Goal: Task Accomplishment & Management: Use online tool/utility

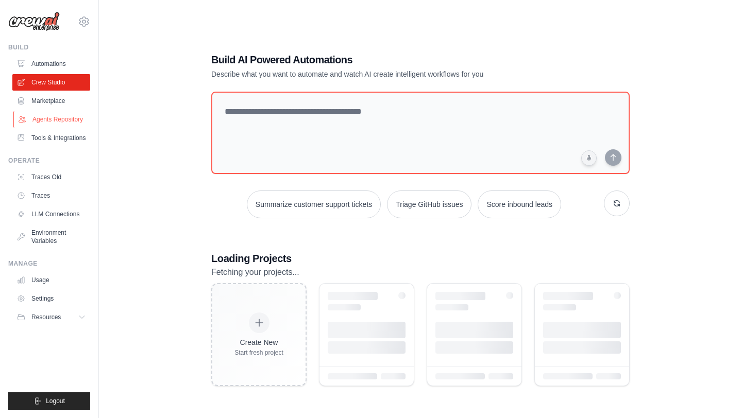
click at [75, 120] on link "Agents Repository" at bounding box center [52, 119] width 78 height 16
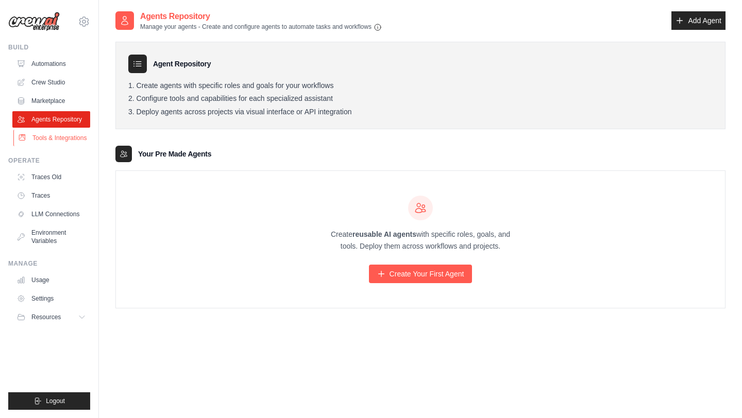
click at [76, 140] on link "Tools & Integrations" at bounding box center [52, 138] width 78 height 16
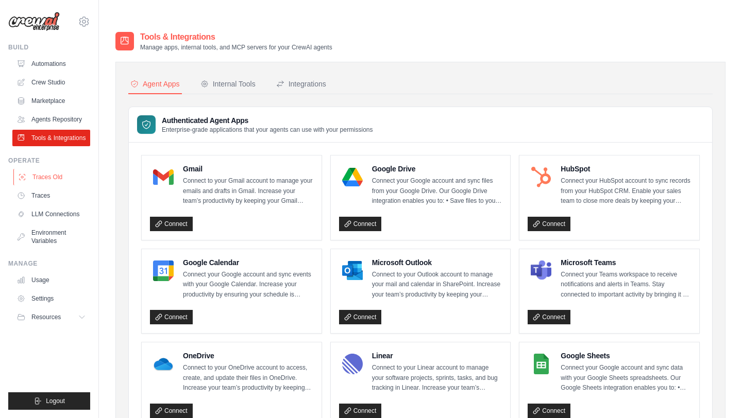
click at [71, 181] on link "Traces Old" at bounding box center [52, 177] width 78 height 16
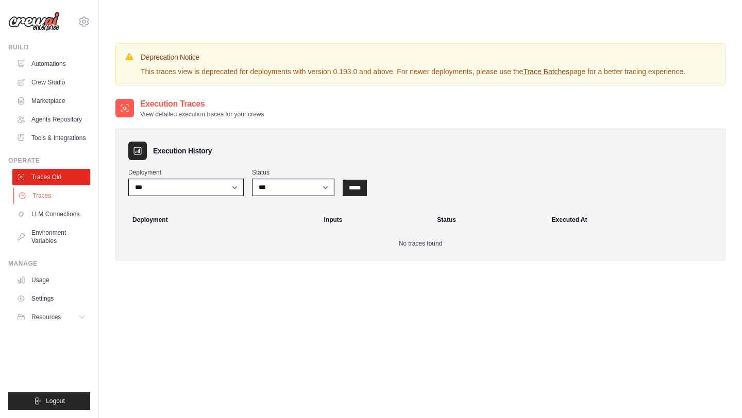
click at [74, 200] on link "Traces" at bounding box center [52, 196] width 78 height 16
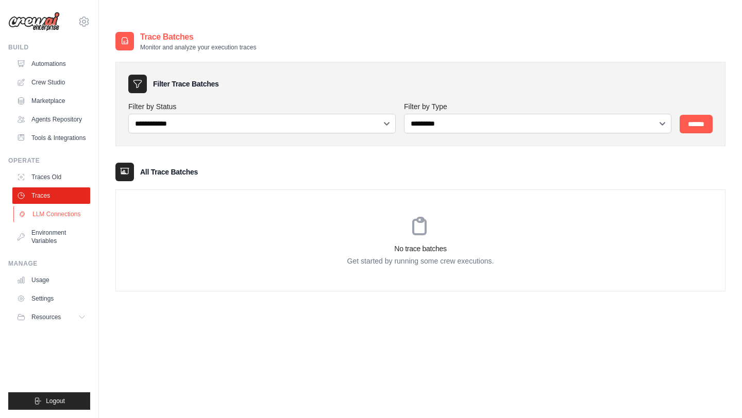
click at [74, 213] on link "LLM Connections" at bounding box center [52, 214] width 78 height 16
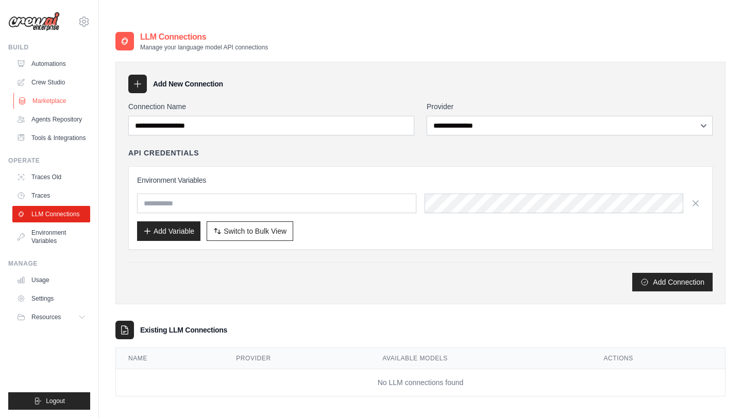
click at [64, 97] on link "Marketplace" at bounding box center [52, 101] width 78 height 16
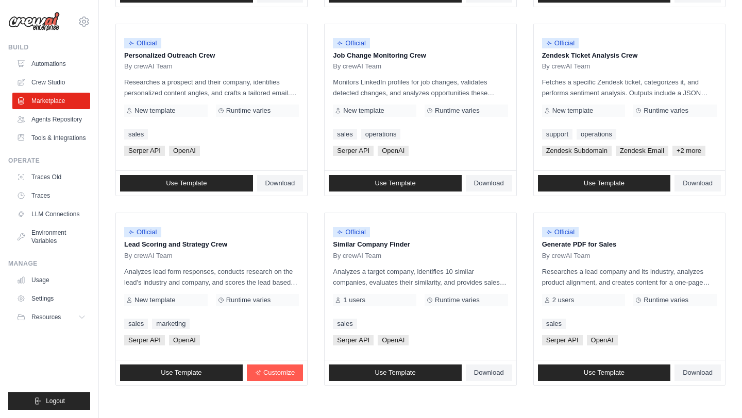
scroll to position [536, 0]
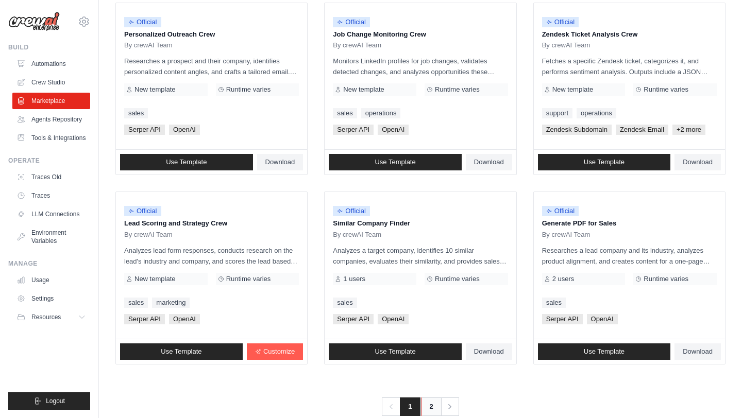
click at [426, 398] on link "2" at bounding box center [431, 407] width 21 height 19
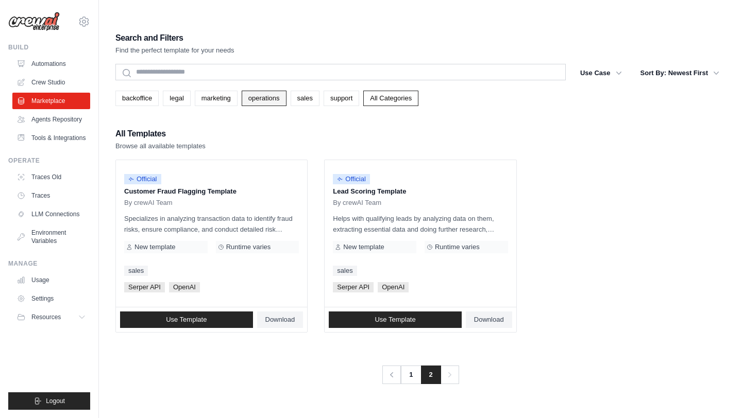
click at [246, 91] on link "operations" at bounding box center [264, 98] width 45 height 15
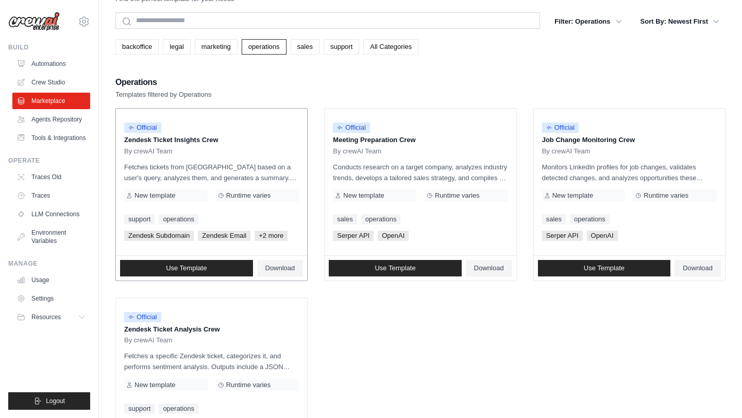
scroll to position [54, 0]
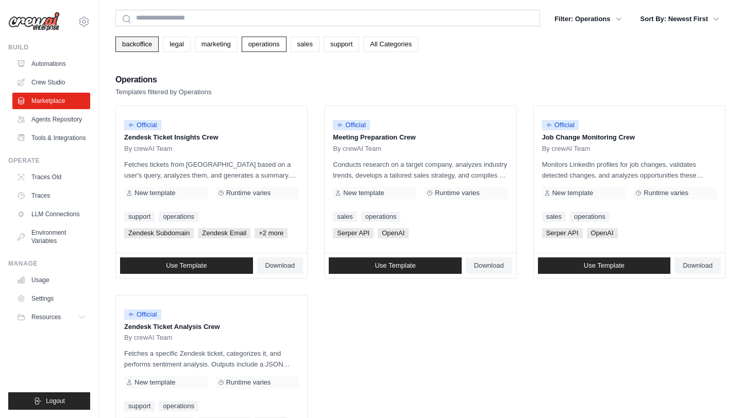
click at [134, 37] on link "backoffice" at bounding box center [136, 44] width 43 height 15
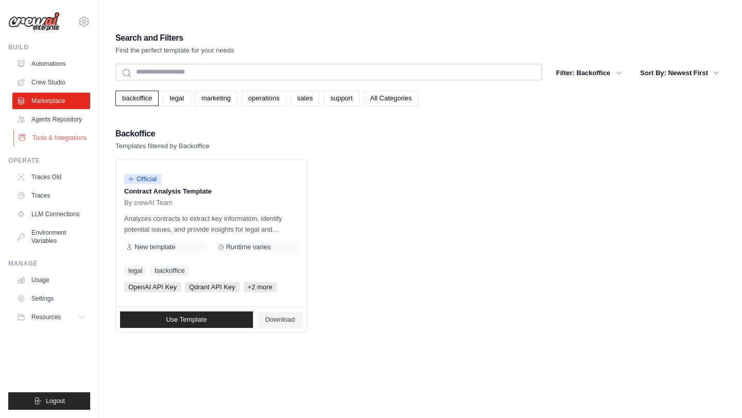
click at [58, 137] on link "Tools & Integrations" at bounding box center [52, 138] width 78 height 16
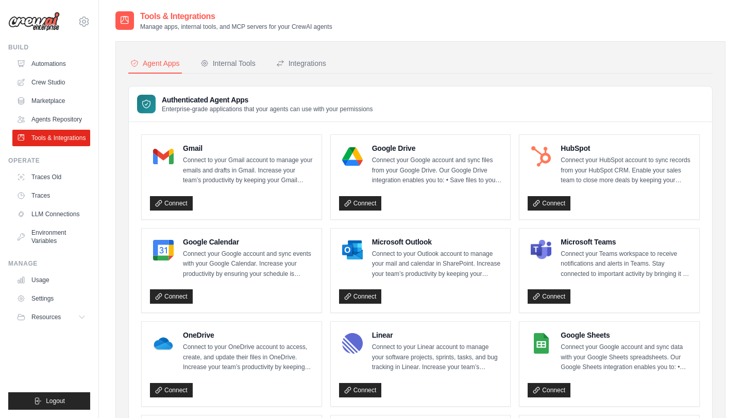
click at [59, 119] on link "Agents Repository" at bounding box center [51, 119] width 78 height 16
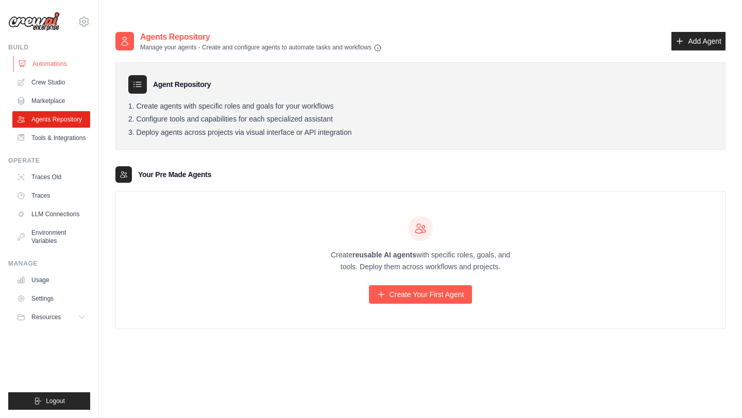
click at [65, 69] on link "Automations" at bounding box center [52, 64] width 78 height 16
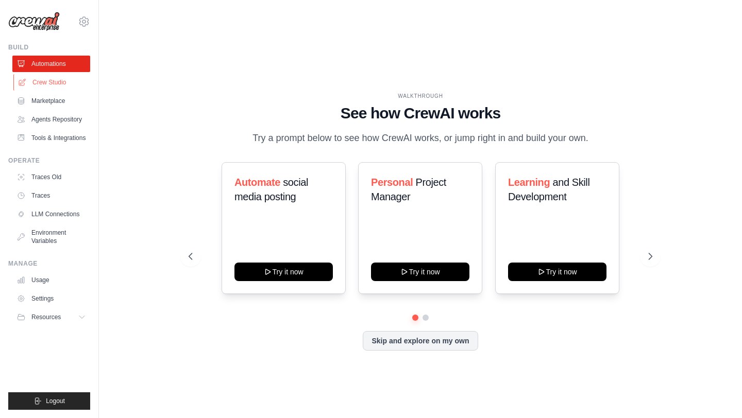
click at [67, 86] on link "Crew Studio" at bounding box center [52, 82] width 78 height 16
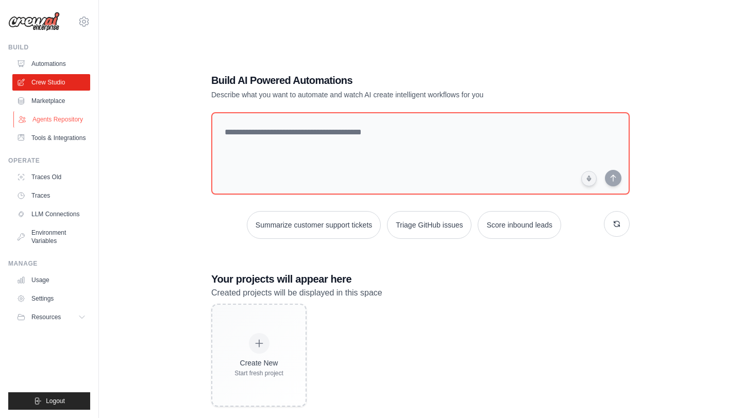
click at [64, 117] on link "Agents Repository" at bounding box center [52, 119] width 78 height 16
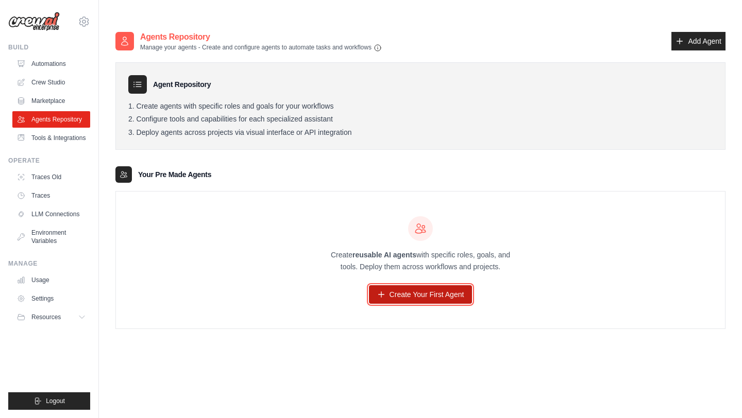
click at [409, 285] on link "Create Your First Agent" at bounding box center [421, 294] width 104 height 19
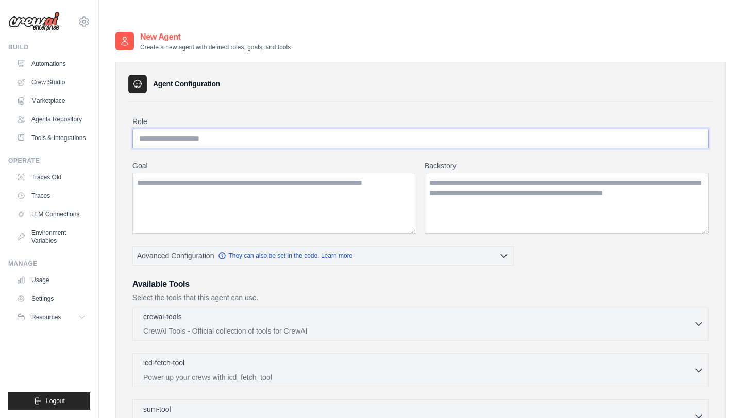
click at [309, 129] on input "Role" at bounding box center [420, 139] width 576 height 20
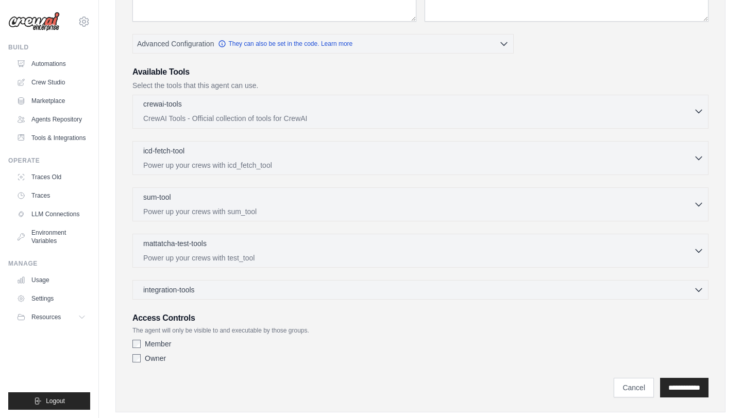
scroll to position [213, 0]
click at [335, 113] on p "CrewAI Tools - Official collection of tools for CrewAI" at bounding box center [418, 118] width 550 height 10
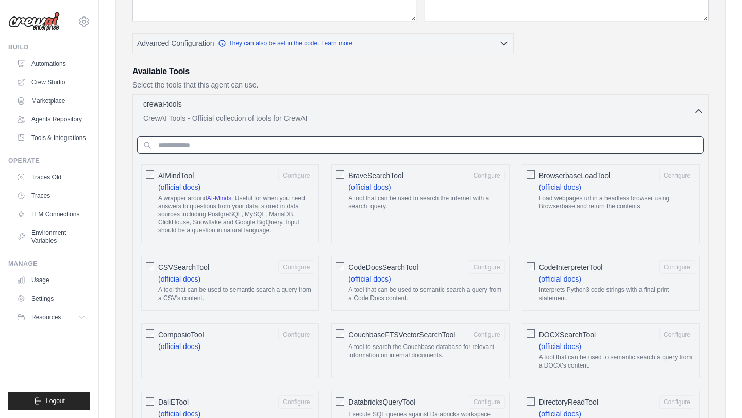
click at [311, 137] on input "text" at bounding box center [420, 146] width 567 height 18
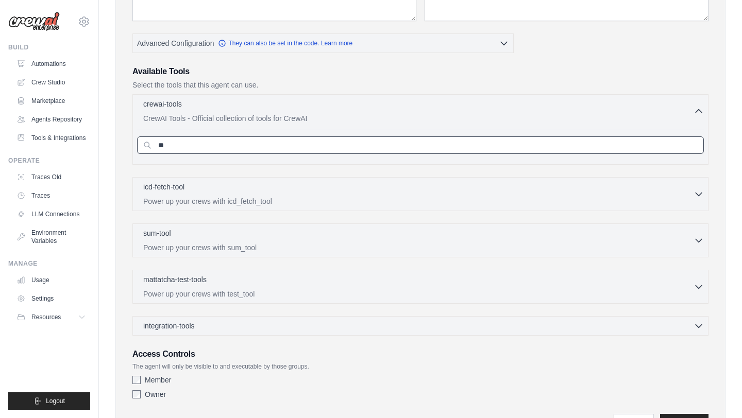
type input "*"
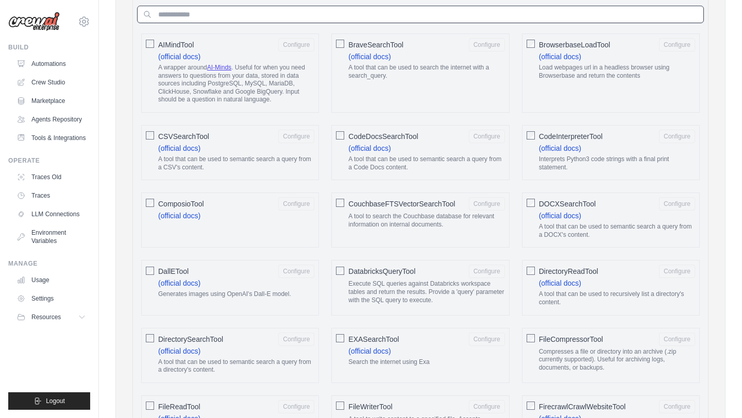
scroll to position [0, 0]
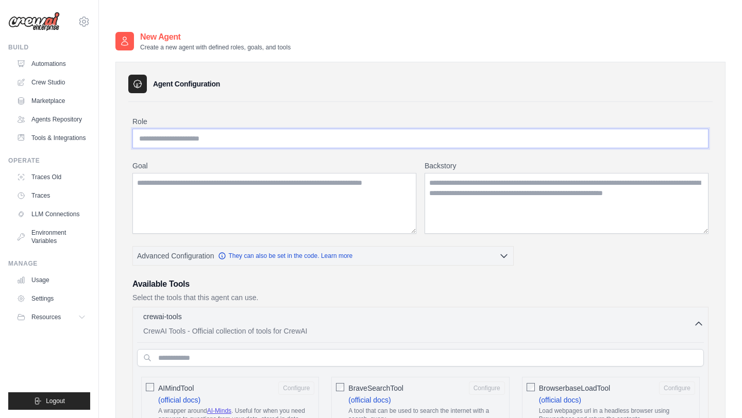
click at [340, 129] on input "Role" at bounding box center [420, 139] width 576 height 20
click at [296, 349] on input "text" at bounding box center [420, 358] width 567 height 18
type input "*"
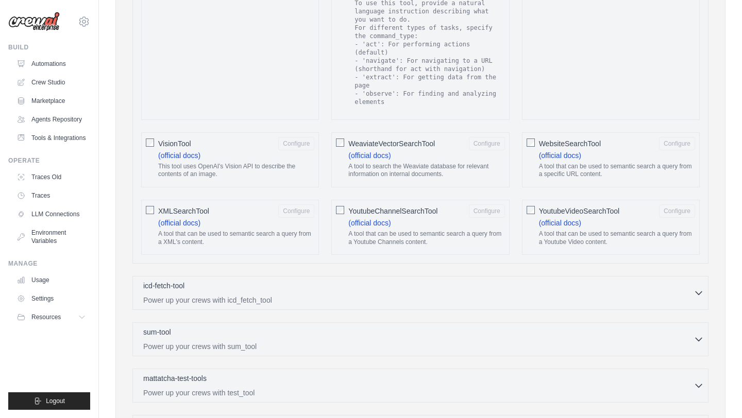
scroll to position [1808, 0]
click at [447, 279] on div "icd-fetch-tool 0 selected" at bounding box center [418, 285] width 550 height 12
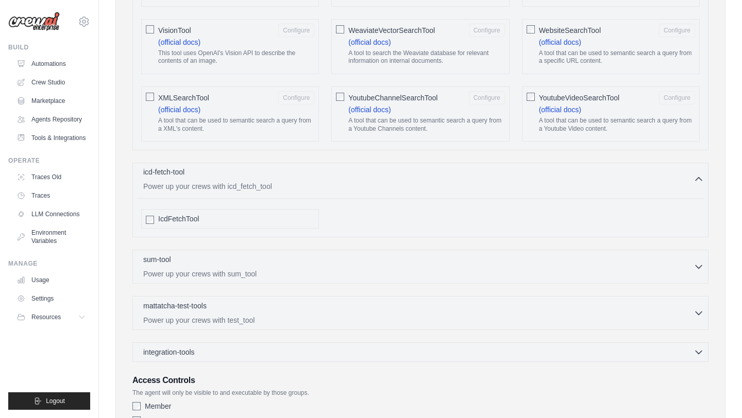
scroll to position [1983, 0]
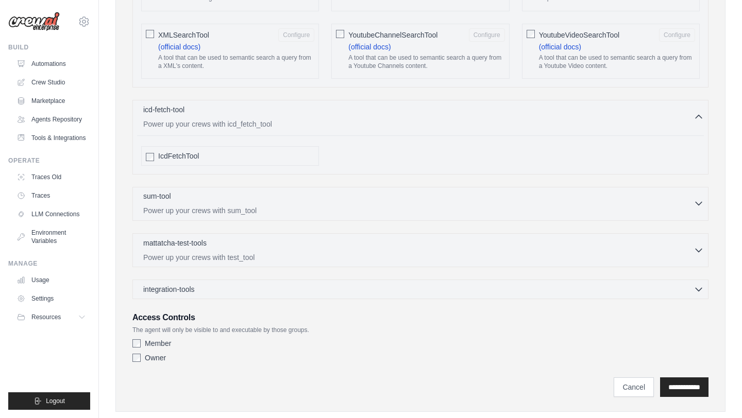
click at [415, 191] on div "sum-tool 0 selected Power up your crews with sum_tool" at bounding box center [418, 203] width 550 height 25
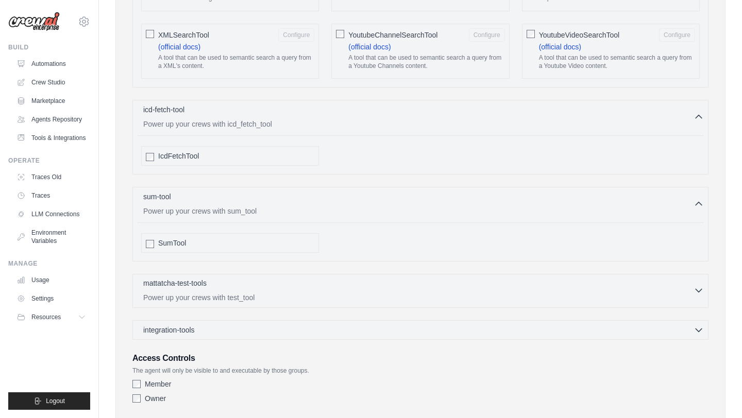
click at [421, 293] on p "Power up your crews with test_tool" at bounding box center [418, 298] width 550 height 10
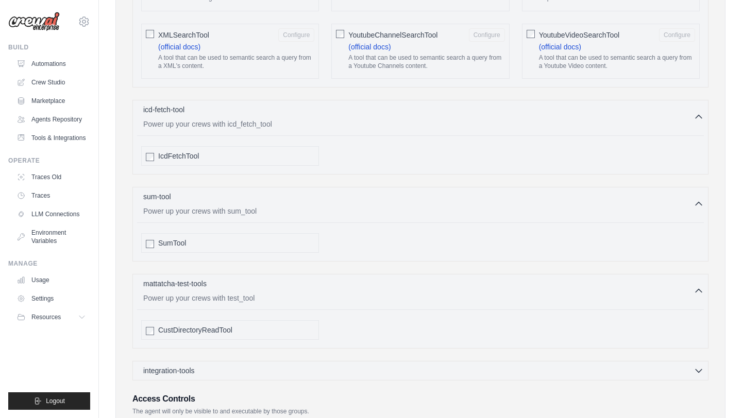
click at [404, 361] on div "integration-tools 0 selected Gmail HubSpot Microsoft Teams" at bounding box center [420, 371] width 576 height 20
click at [407, 365] on div "integration-tools 0 selected" at bounding box center [423, 370] width 561 height 10
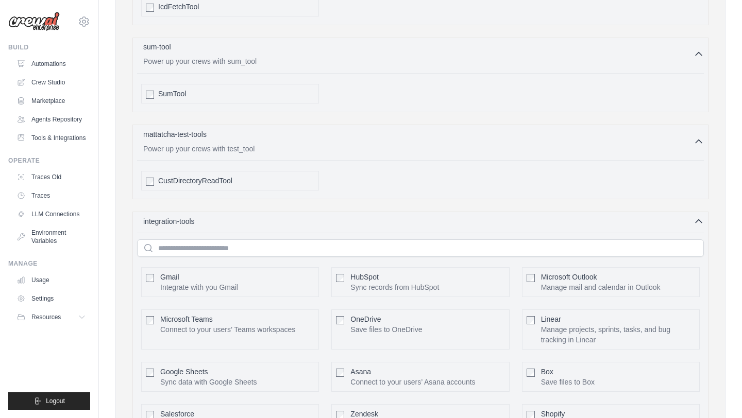
scroll to position [2174, 0]
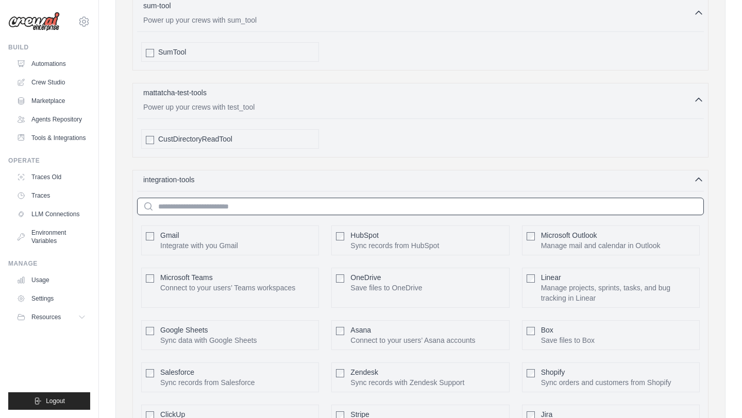
click at [432, 198] on input "text" at bounding box center [420, 207] width 567 height 18
type input "*"
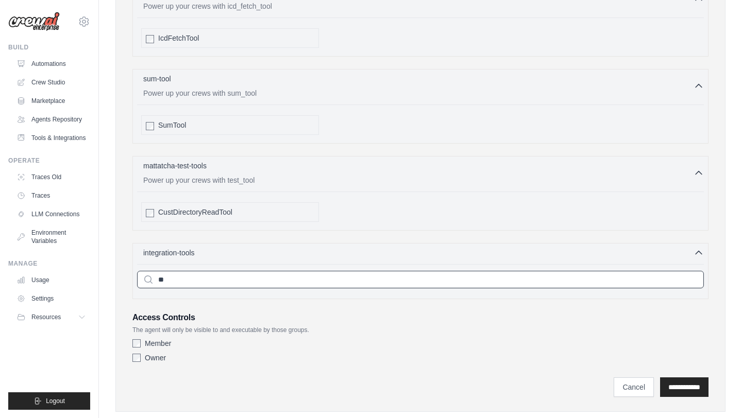
type input "*"
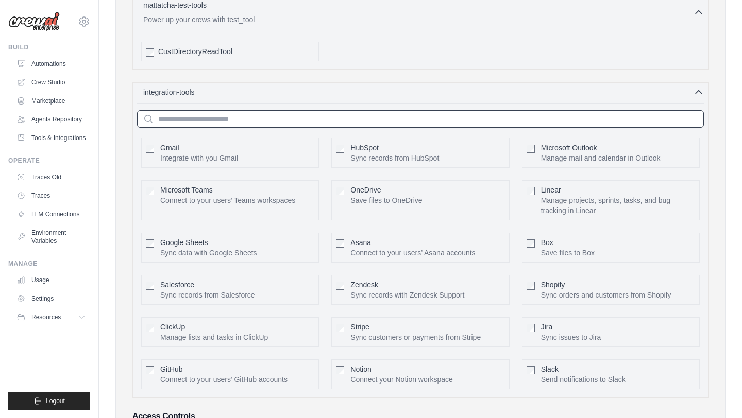
scroll to position [2273, 0]
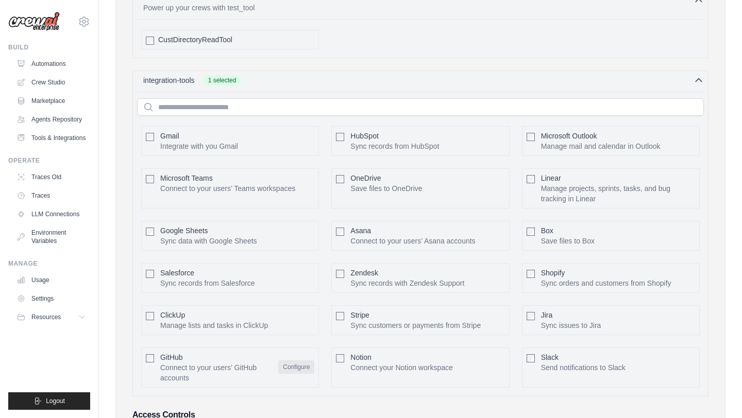
click at [286, 361] on button "Configure" at bounding box center [296, 367] width 36 height 13
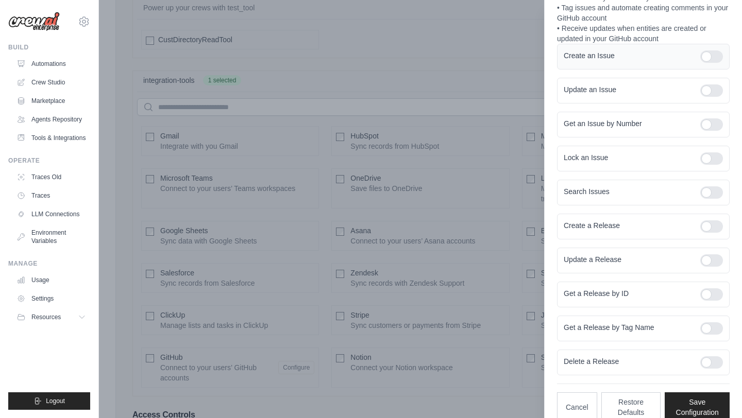
scroll to position [144, 0]
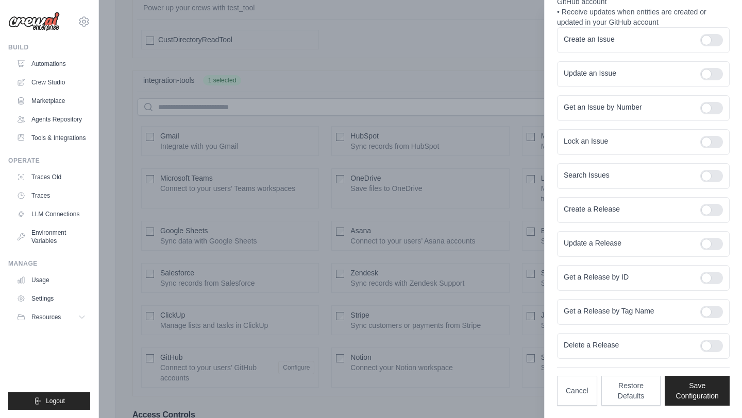
click at [478, 394] on div at bounding box center [371, 209] width 742 height 418
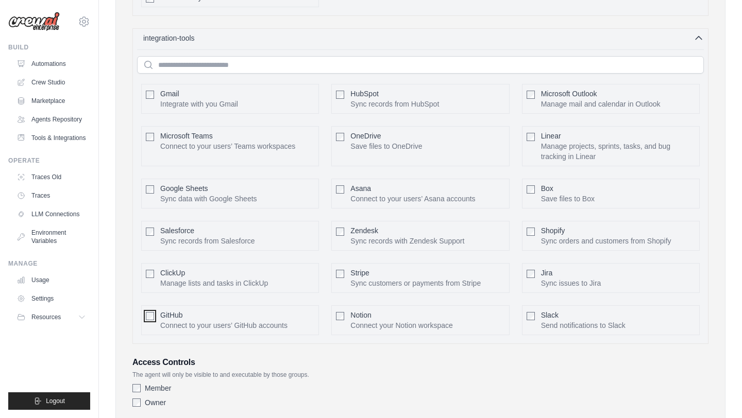
scroll to position [2361, 0]
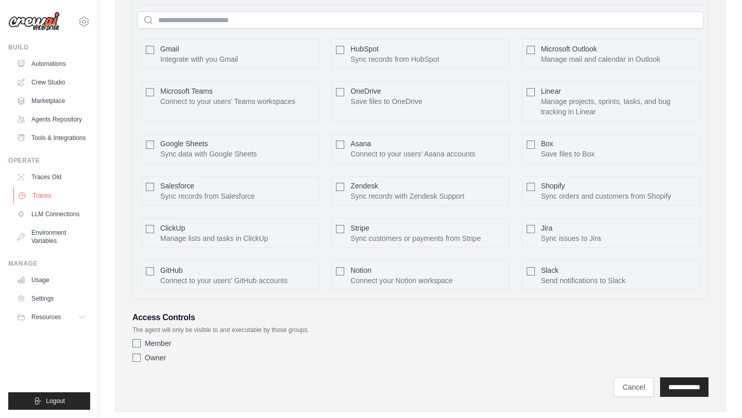
click at [62, 189] on link "Traces" at bounding box center [52, 196] width 78 height 16
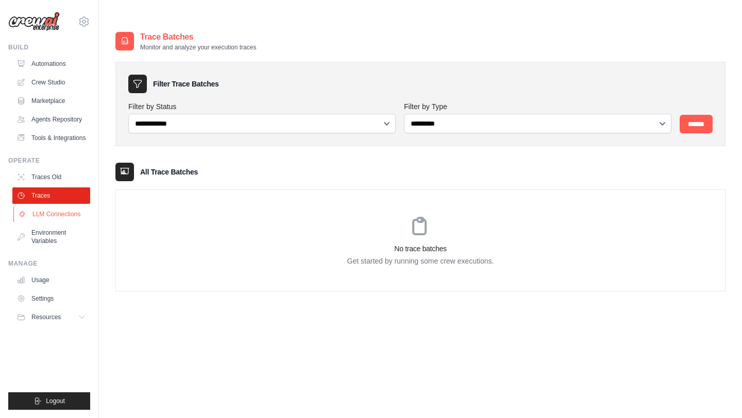
click at [65, 217] on link "LLM Connections" at bounding box center [52, 214] width 78 height 16
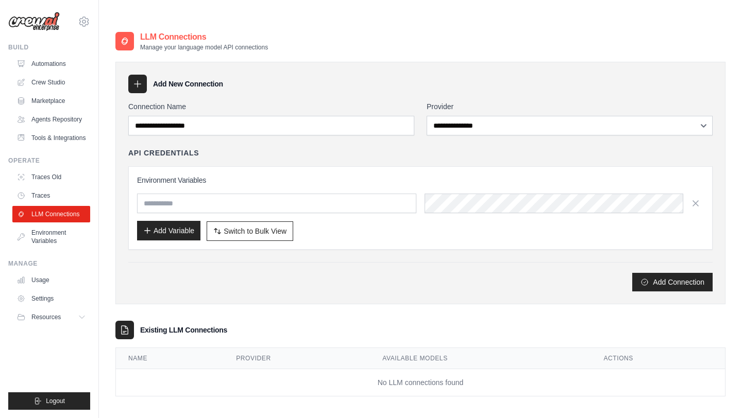
scroll to position [21, 0]
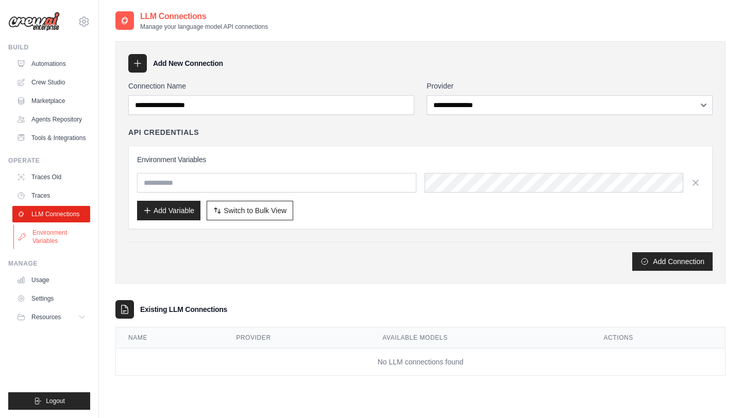
click at [53, 242] on link "Environment Variables" at bounding box center [52, 237] width 78 height 25
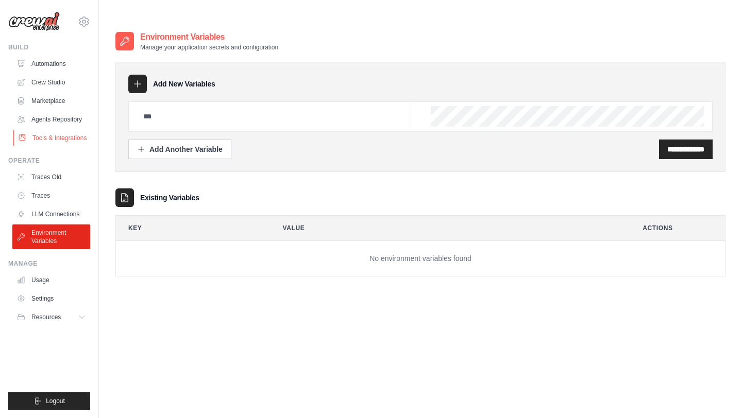
click at [69, 132] on link "Tools & Integrations" at bounding box center [52, 138] width 78 height 16
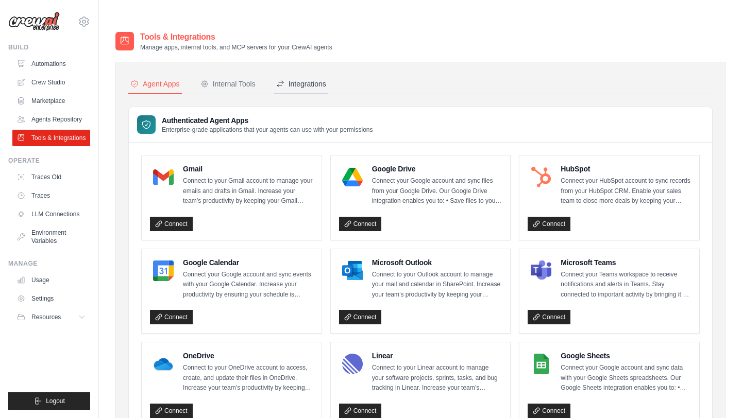
click at [291, 79] on div "Integrations" at bounding box center [301, 84] width 50 height 10
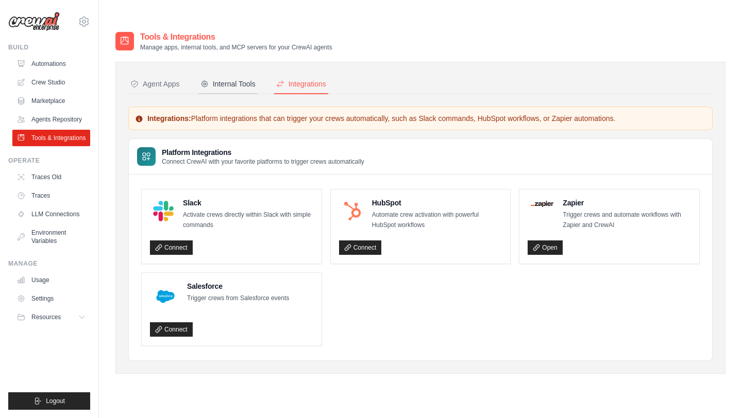
click at [249, 79] on div "Internal Tools" at bounding box center [227, 84] width 55 height 10
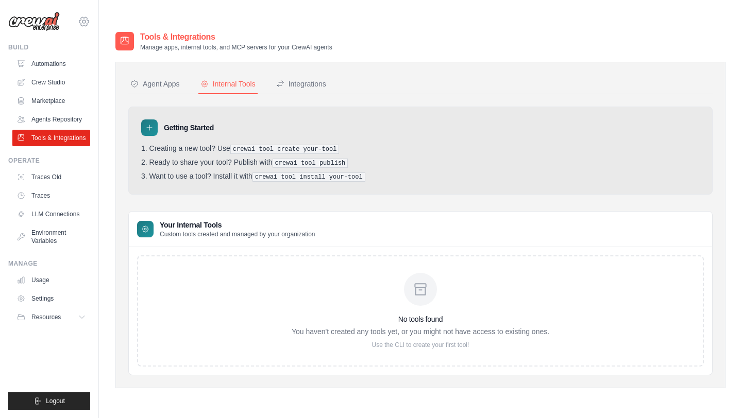
click at [82, 17] on icon at bounding box center [84, 21] width 12 height 12
click at [97, 62] on span "Settings" at bounding box center [127, 64] width 81 height 10
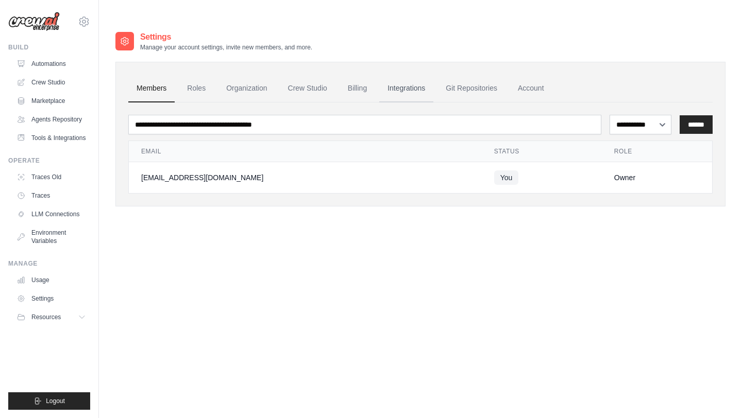
click at [404, 75] on link "Integrations" at bounding box center [406, 89] width 54 height 28
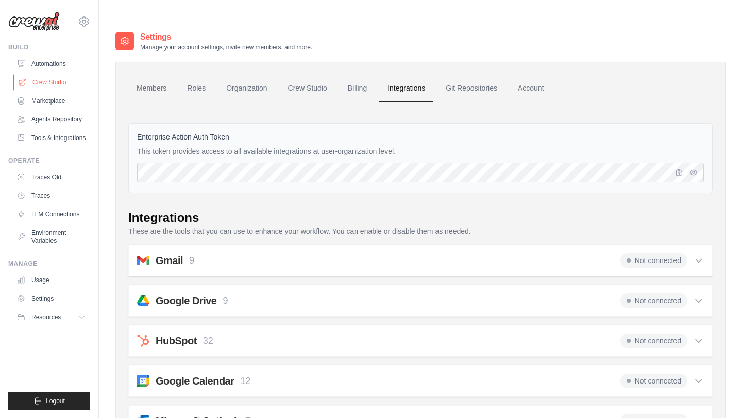
click at [64, 87] on link "Crew Studio" at bounding box center [52, 82] width 78 height 16
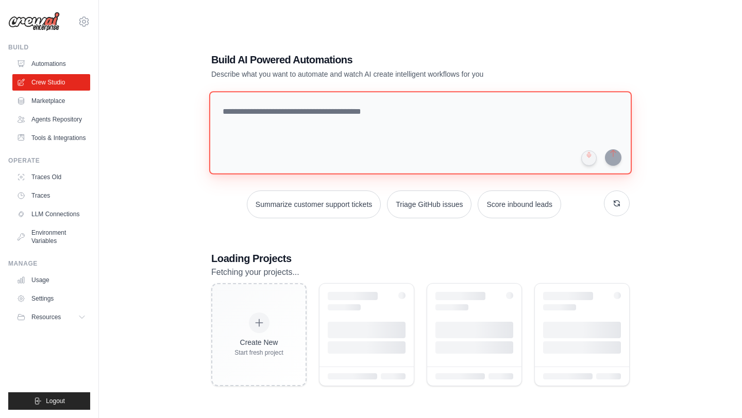
click at [274, 108] on textarea at bounding box center [420, 132] width 423 height 83
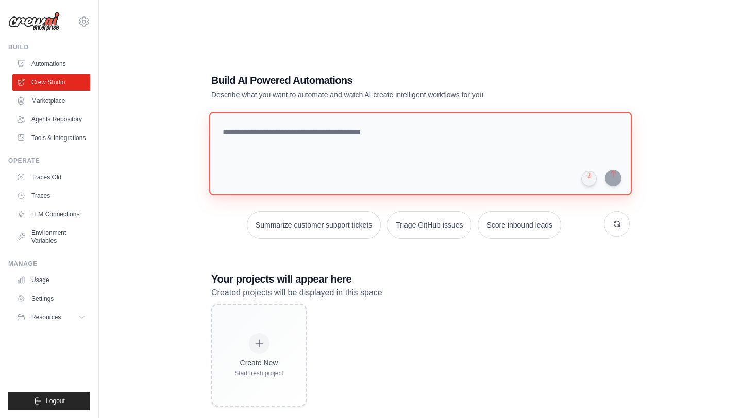
click at [274, 112] on textarea at bounding box center [420, 153] width 423 height 83
click at [342, 113] on textarea at bounding box center [420, 153] width 423 height 83
paste textarea "**********"
type textarea "**********"
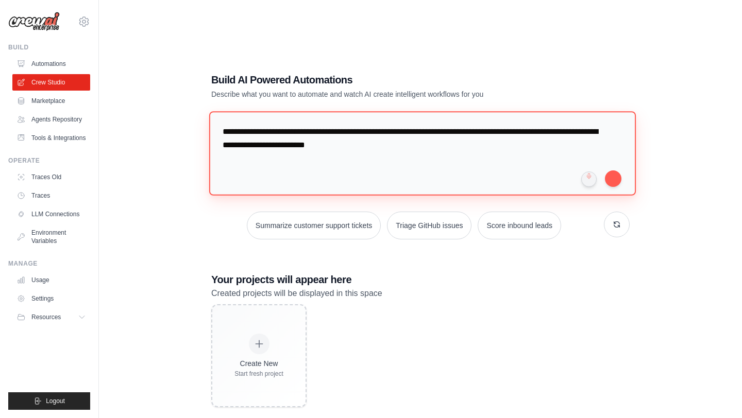
drag, startPoint x: 413, startPoint y: 156, endPoint x: 261, endPoint y: 85, distance: 168.3
click at [261, 85] on div "**********" at bounding box center [420, 240] width 443 height 368
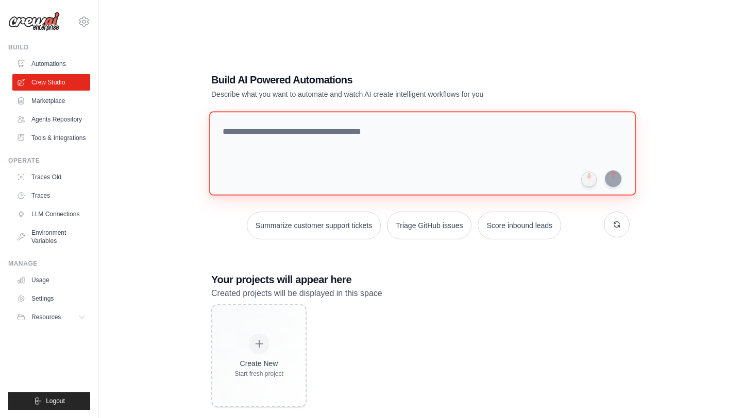
paste textarea "**********"
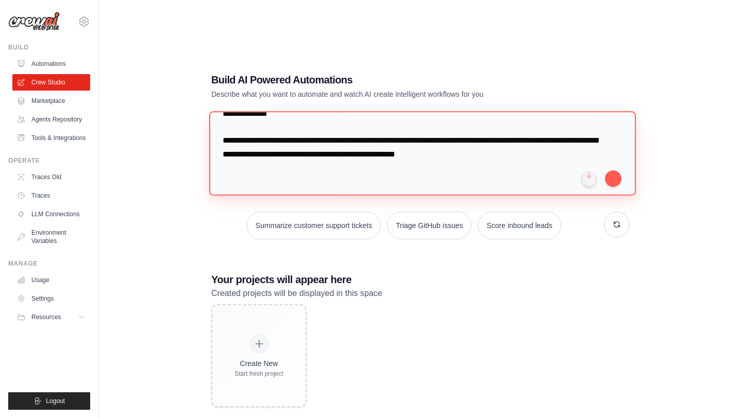
scroll to position [1882, 0]
drag, startPoint x: 507, startPoint y: 164, endPoint x: 224, endPoint y: 105, distance: 289.4
click at [224, 111] on textarea at bounding box center [422, 153] width 427 height 84
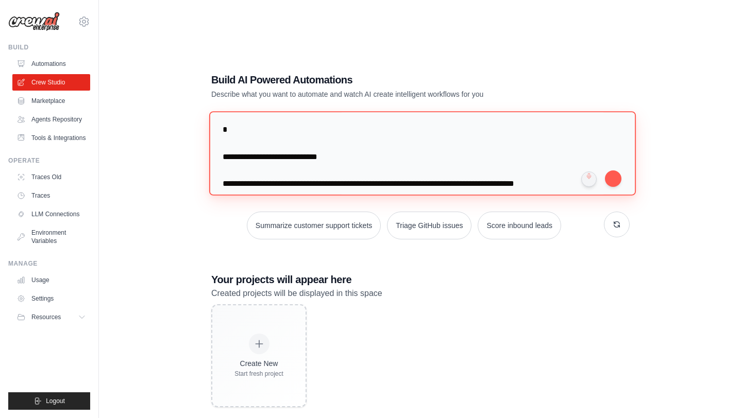
scroll to position [0, 0]
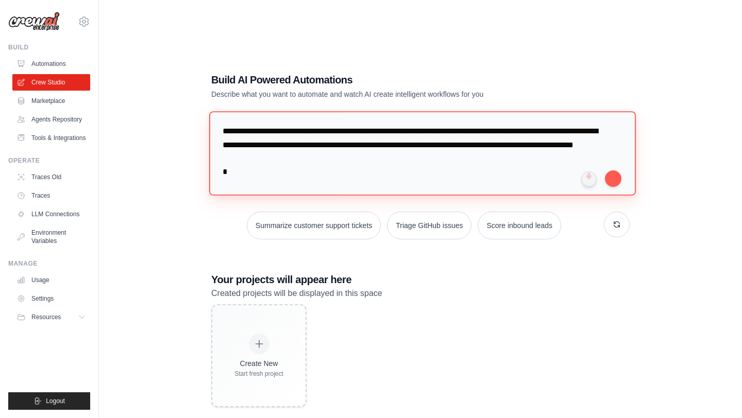
drag, startPoint x: 305, startPoint y: 172, endPoint x: 224, endPoint y: 86, distance: 117.7
click at [224, 86] on div "Build AI Powered Automations Describe what you want to automate and watch AI cr…" at bounding box center [420, 240] width 443 height 368
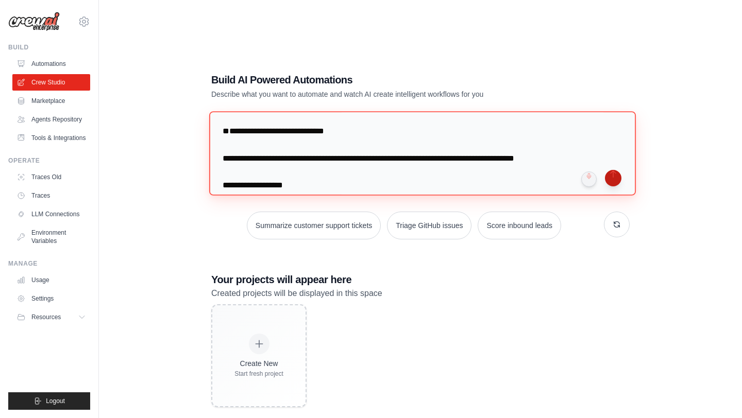
type textarea "**********"
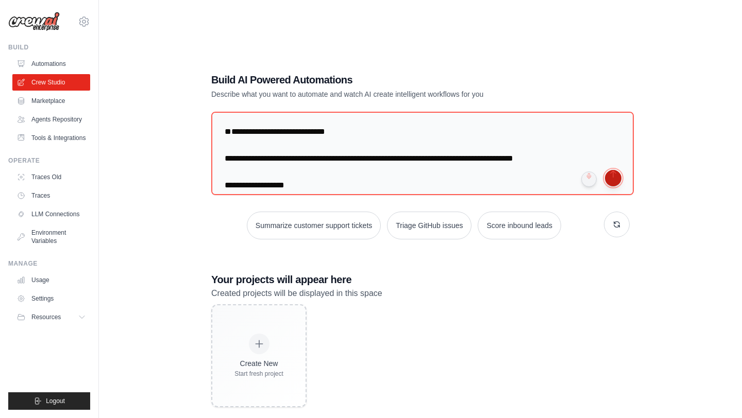
click at [618, 170] on button "submit" at bounding box center [613, 178] width 16 height 16
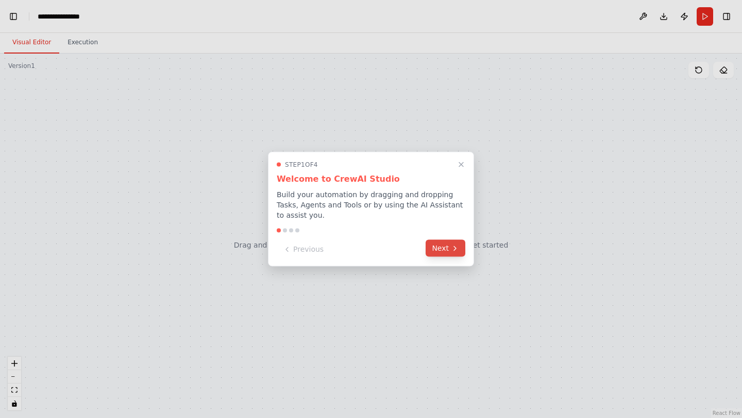
scroll to position [41507, 0]
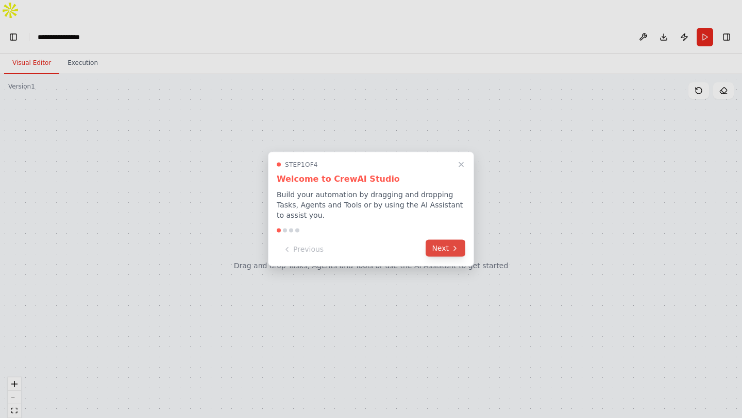
click at [444, 249] on button "Next" at bounding box center [446, 248] width 40 height 17
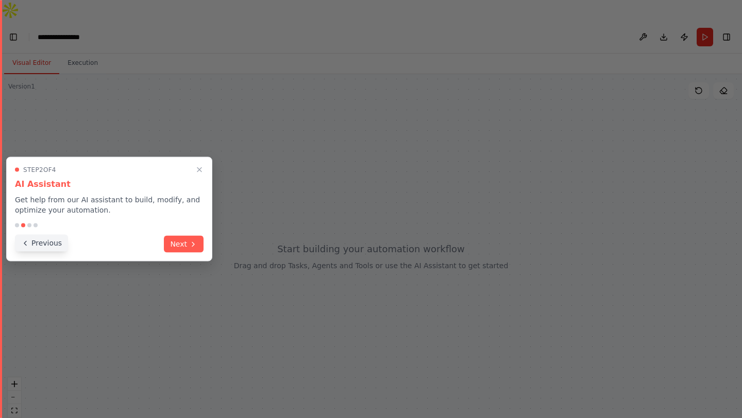
click at [33, 252] on div "Previous Next" at bounding box center [109, 244] width 189 height 17
click at [43, 245] on button "Previous" at bounding box center [41, 243] width 53 height 17
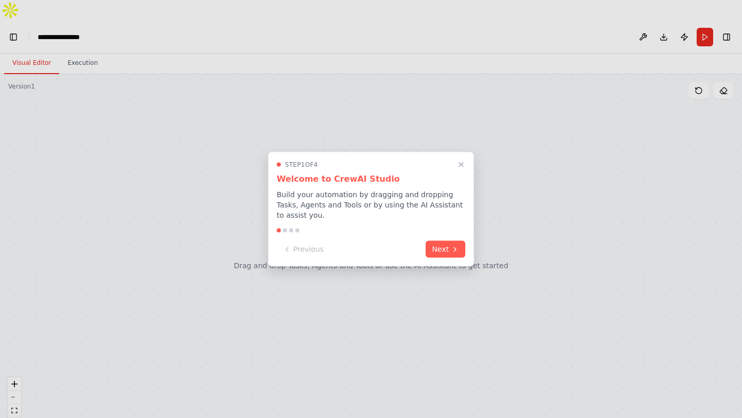
scroll to position [44964, 0]
click at [447, 248] on button "Next" at bounding box center [446, 248] width 40 height 17
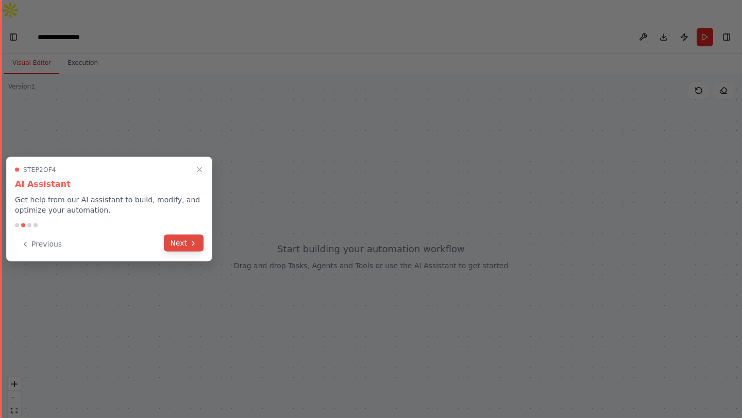
scroll to position [45398, 0]
click at [179, 241] on button "Next" at bounding box center [184, 243] width 40 height 17
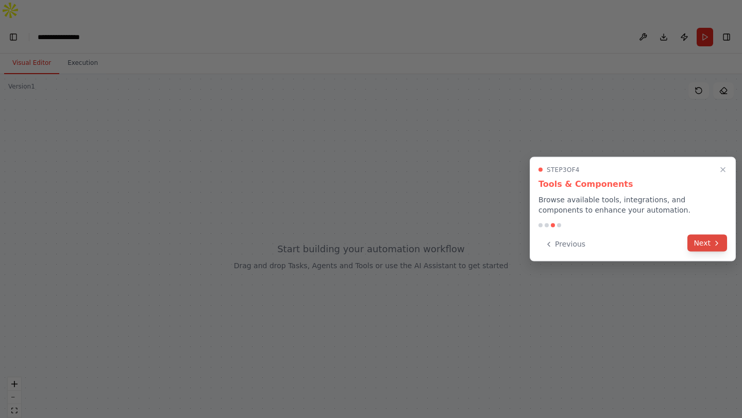
click at [706, 240] on button "Next" at bounding box center [707, 243] width 40 height 17
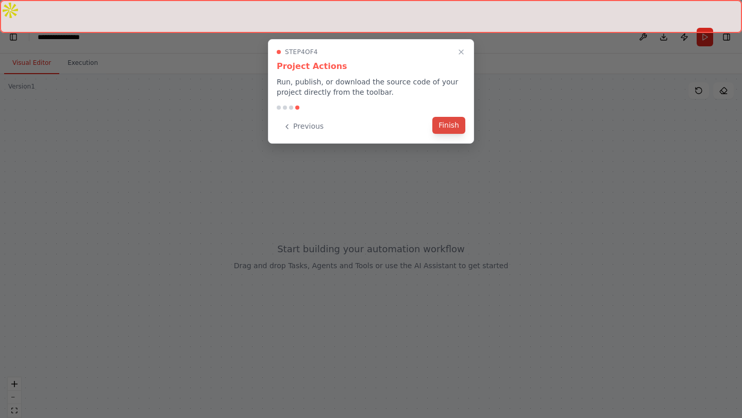
click at [460, 126] on button "Finish" at bounding box center [448, 125] width 33 height 17
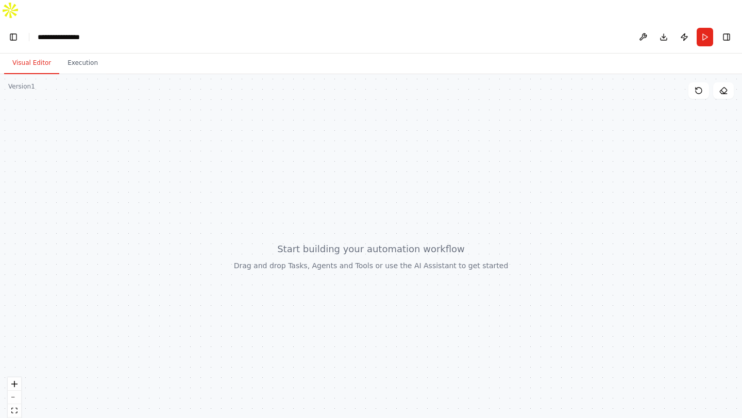
scroll to position [50156, 0]
click at [12, 30] on button "Toggle Left Sidebar" at bounding box center [13, 37] width 14 height 14
click at [0, 30] on button "Toggle Sidebar" at bounding box center [0, 209] width 8 height 418
click at [115, 122] on div at bounding box center [371, 256] width 742 height 365
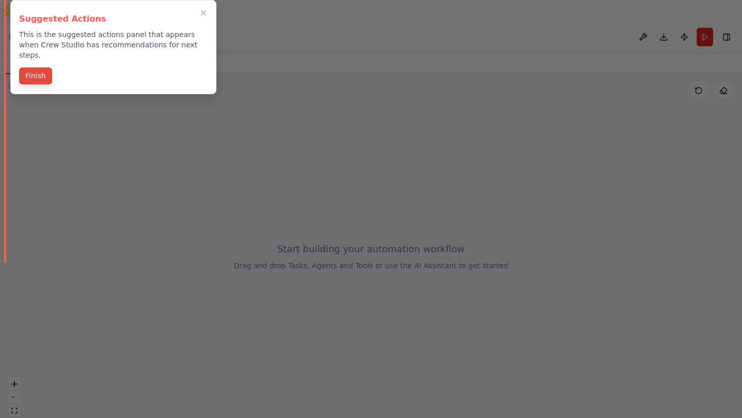
scroll to position [52727, 0]
click at [38, 68] on button "Finish" at bounding box center [35, 76] width 33 height 17
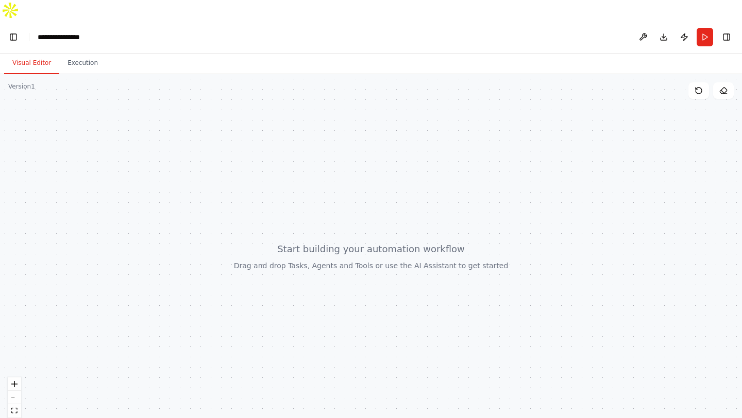
drag, startPoint x: 0, startPoint y: 69, endPoint x: 27, endPoint y: 71, distance: 27.4
click at [27, 71] on div "BETA Use case / problem to solve I want to build Signature Cleans HQ, a multi-a…" at bounding box center [371, 230] width 742 height 418
click at [0, 77] on button "Toggle Sidebar" at bounding box center [0, 209] width 8 height 418
click at [19, 82] on div "Version 1" at bounding box center [21, 86] width 27 height 8
click at [128, 84] on div at bounding box center [371, 256] width 742 height 365
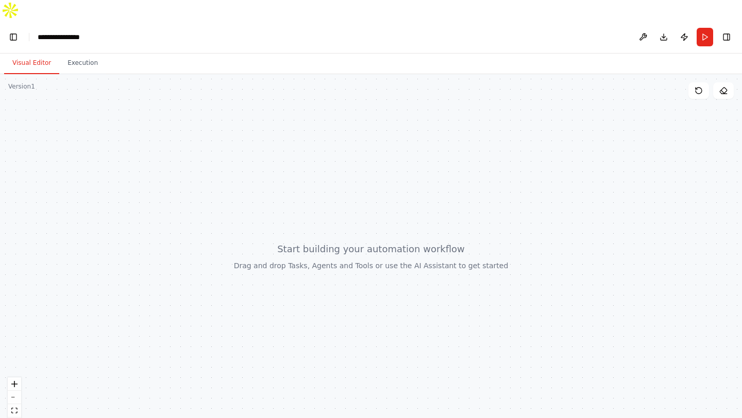
click at [228, 149] on div at bounding box center [371, 256] width 742 height 365
drag, startPoint x: 227, startPoint y: 149, endPoint x: 276, endPoint y: 220, distance: 86.6
click at [276, 220] on div at bounding box center [371, 256] width 742 height 365
drag, startPoint x: 276, startPoint y: 220, endPoint x: 230, endPoint y: 142, distance: 90.6
click at [230, 142] on div at bounding box center [371, 256] width 742 height 365
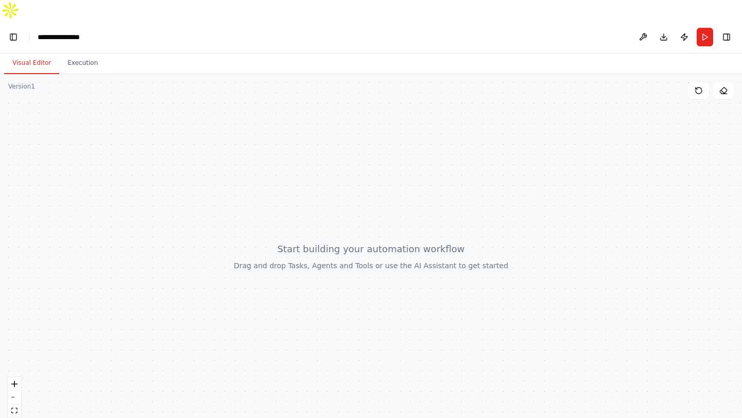
click at [337, 234] on div at bounding box center [371, 256] width 742 height 365
click at [14, 30] on button "Toggle Left Sidebar" at bounding box center [13, 37] width 14 height 14
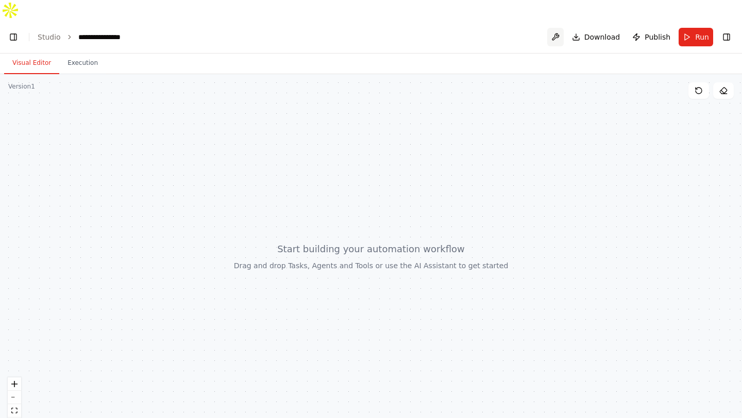
click at [555, 28] on button at bounding box center [555, 37] width 16 height 19
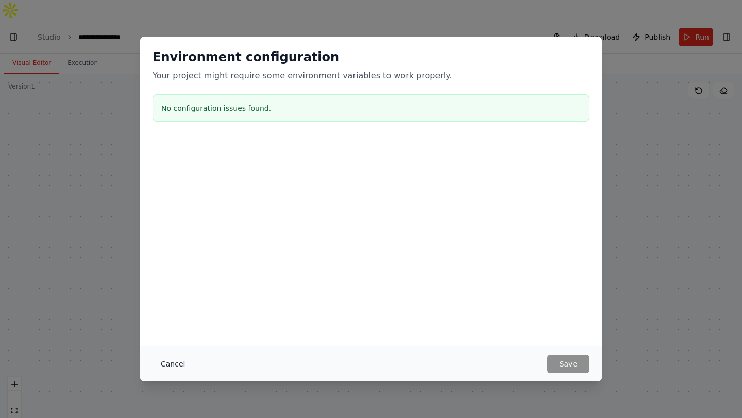
click at [168, 359] on button "Cancel" at bounding box center [173, 364] width 41 height 19
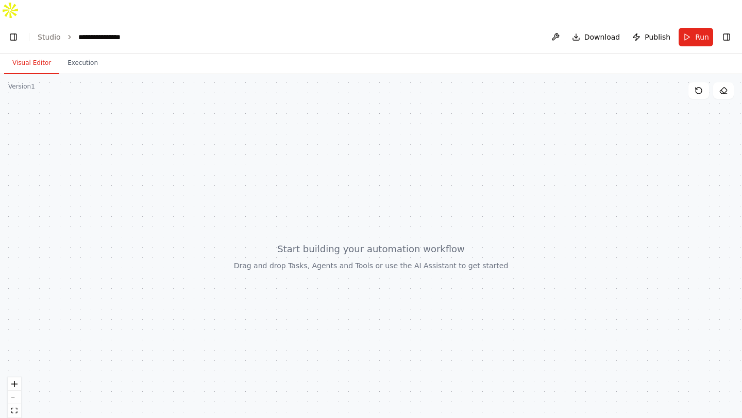
click at [263, 307] on div at bounding box center [371, 256] width 742 height 365
click at [728, 30] on button "Toggle Right Sidebar" at bounding box center [726, 37] width 14 height 14
click at [704, 82] on button at bounding box center [698, 90] width 21 height 16
click at [54, 33] on link "Studio" at bounding box center [49, 37] width 23 height 8
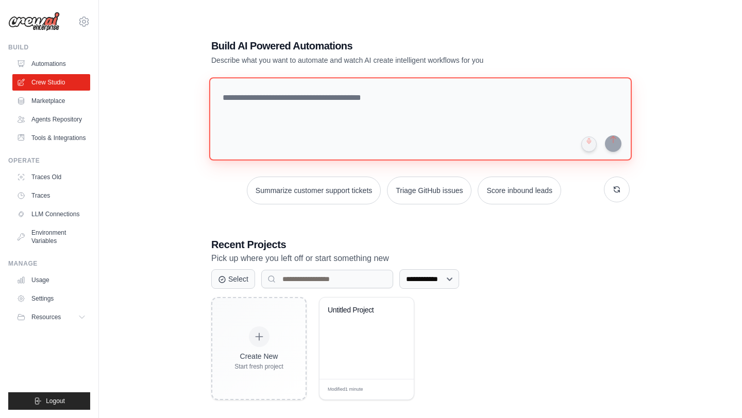
click at [251, 108] on textarea at bounding box center [420, 118] width 423 height 83
paste textarea "**********"
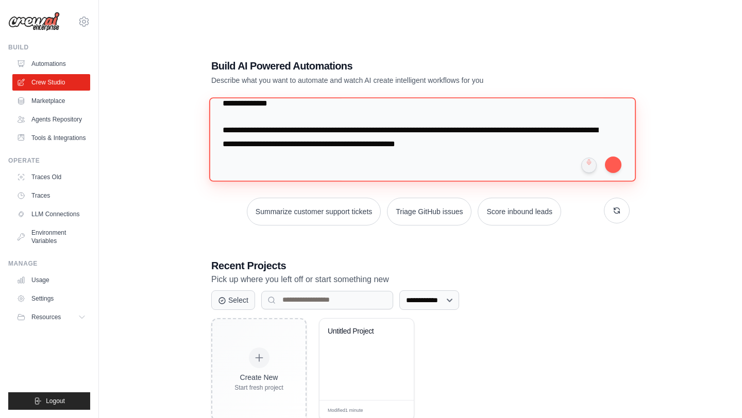
scroll to position [1853, 0]
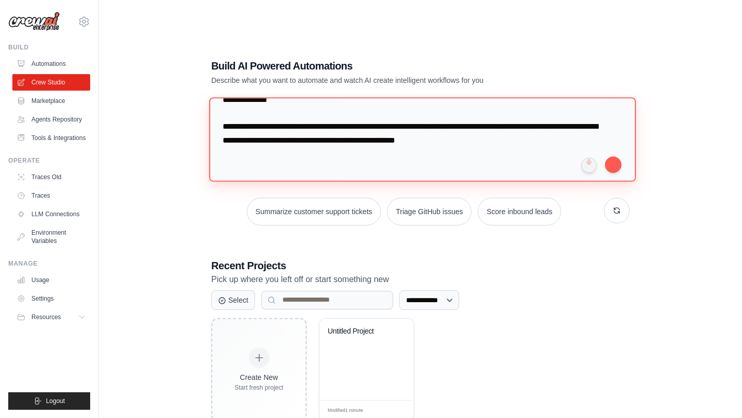
drag, startPoint x: 511, startPoint y: 155, endPoint x: 258, endPoint y: 111, distance: 257.2
click at [258, 111] on textarea at bounding box center [422, 139] width 427 height 84
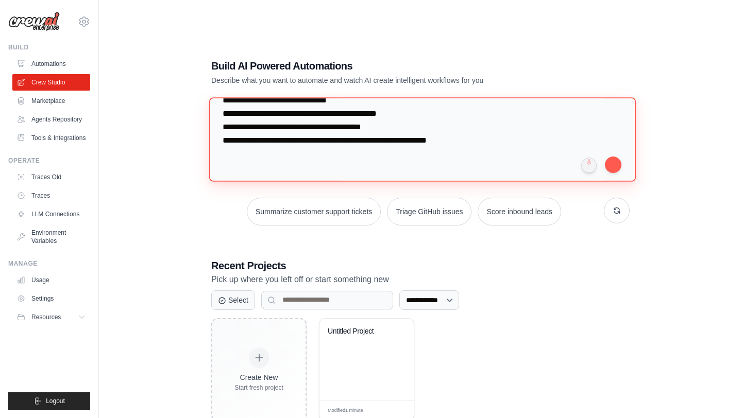
scroll to position [1838, 0]
click at [286, 123] on textarea at bounding box center [422, 139] width 427 height 84
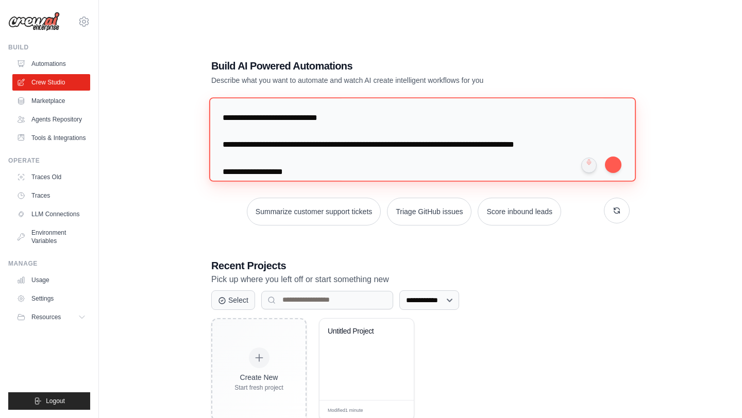
scroll to position [0, 0]
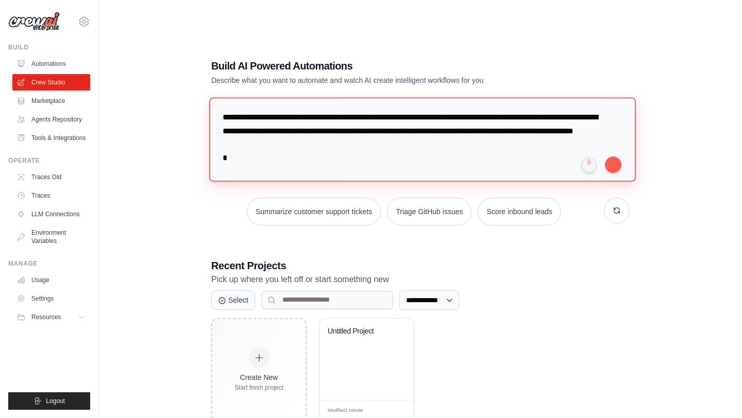
drag, startPoint x: 336, startPoint y: 153, endPoint x: 217, endPoint y: 79, distance: 139.7
click at [217, 97] on textarea at bounding box center [422, 139] width 427 height 84
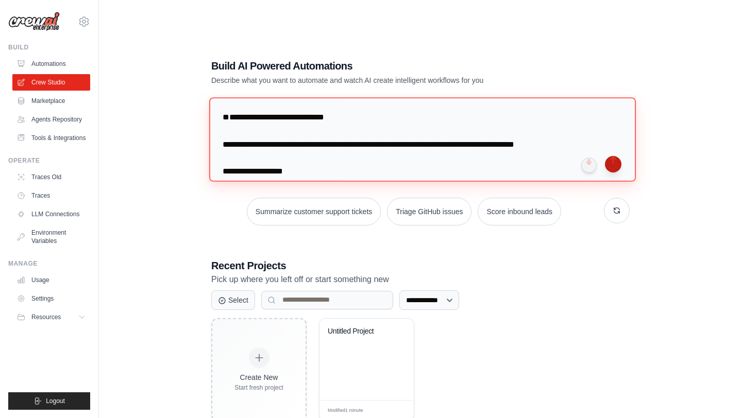
type textarea "**********"
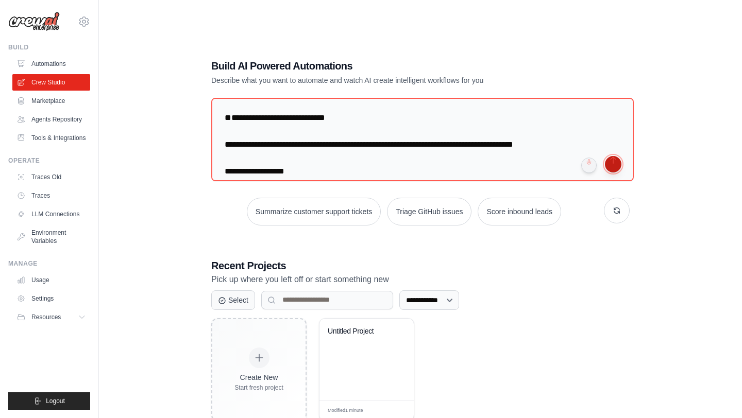
click at [614, 156] on button "submit" at bounding box center [613, 164] width 16 height 16
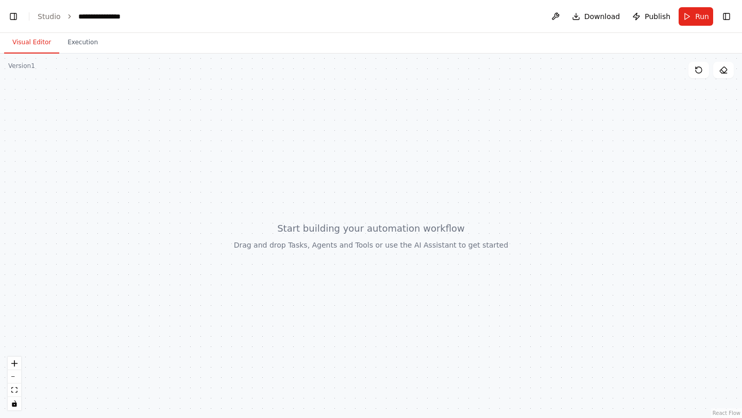
scroll to position [41507, 0]
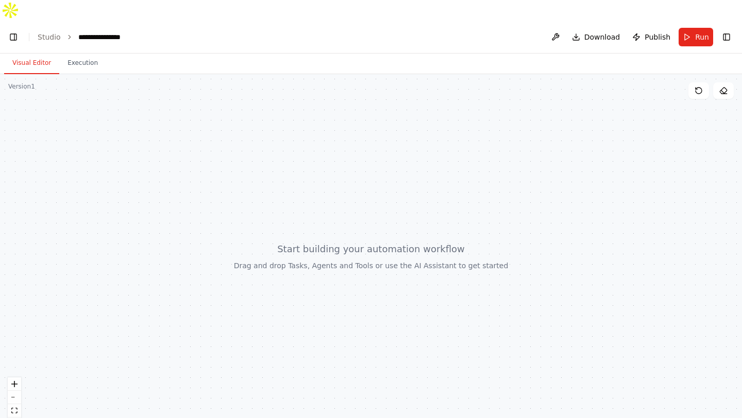
click at [614, 137] on div at bounding box center [371, 256] width 742 height 365
click at [380, 235] on div at bounding box center [371, 256] width 742 height 365
drag, startPoint x: 741, startPoint y: 190, endPoint x: 716, endPoint y: 186, distance: 25.5
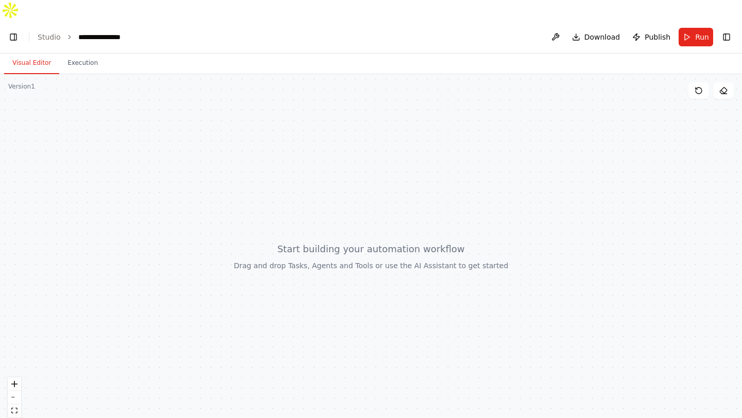
click at [716, 186] on div "BETA Use case / problem to solve I want to build Signature Cleans HQ, a multi-a…" at bounding box center [371, 230] width 742 height 418
click at [741, 195] on div at bounding box center [744, 209] width 4 height 418
drag, startPoint x: 741, startPoint y: 195, endPoint x: 724, endPoint y: 193, distance: 17.6
click at [724, 193] on div "BETA Use case / problem to solve I want to build Signature Cleans HQ, a multi-a…" at bounding box center [371, 230] width 742 height 418
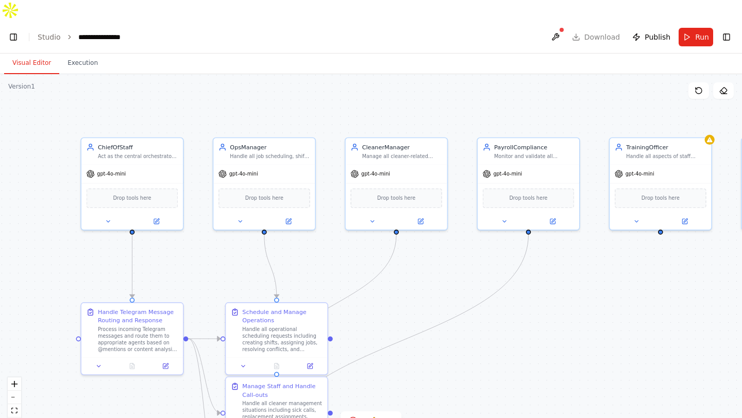
scroll to position [53999, 0]
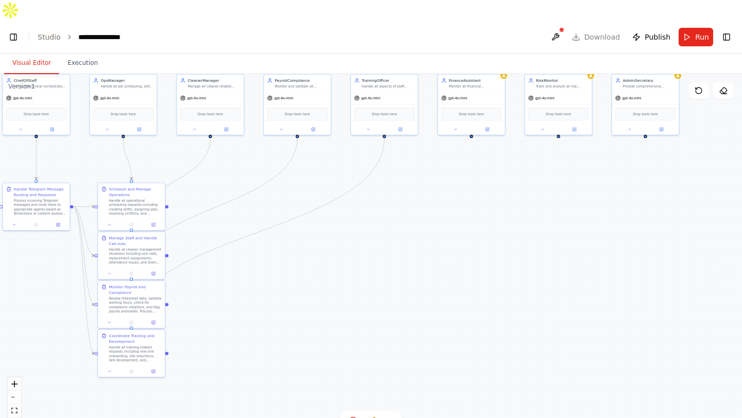
drag, startPoint x: 573, startPoint y: 250, endPoint x: 418, endPoint y: 194, distance: 164.3
click at [418, 194] on div ".deletable-edge-delete-btn { width: 20px; height: 20px; border: 0px solid #ffff…" at bounding box center [371, 256] width 742 height 365
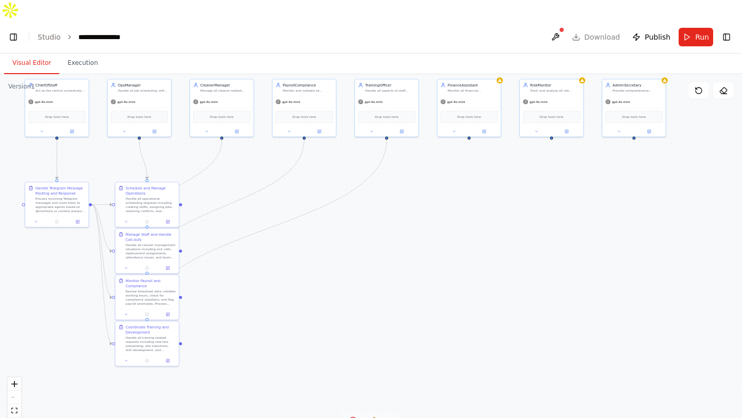
click at [391, 417] on icon at bounding box center [389, 421] width 8 height 8
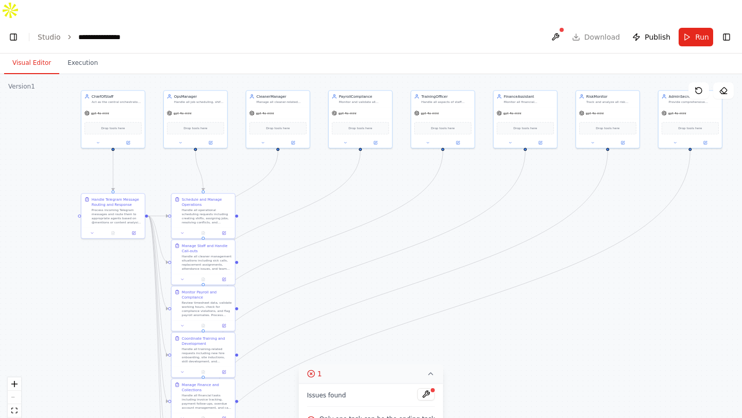
scroll to position [54649, 0]
drag, startPoint x: 525, startPoint y: 235, endPoint x: 582, endPoint y: 247, distance: 57.8
click at [582, 247] on div ".deletable-edge-delete-btn { width: 20px; height: 20px; border: 0px solid #ffff…" at bounding box center [371, 256] width 742 height 365
drag, startPoint x: 314, startPoint y: 180, endPoint x: 342, endPoint y: 189, distance: 29.2
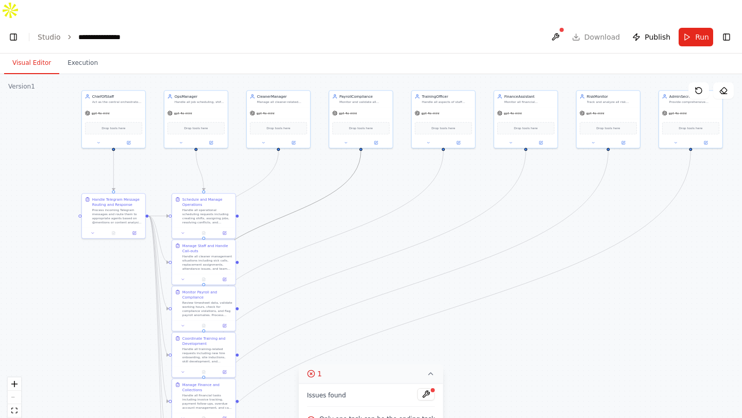
click at [316, 181] on icon "Edge from 446032a7-370d-4215-bf55-aa40405caf5e to 978e6b9b-82ce-4eb7-bcd7-4ae1a…" at bounding box center [282, 217] width 157 height 132
click at [228, 242] on div "Manage Staff and Handle Call-outs Handle all cleaner management situations incl…" at bounding box center [207, 256] width 50 height 28
click at [225, 254] on div "Handle all cleaner management situations including sick calls, replacement assi…" at bounding box center [205, 262] width 50 height 16
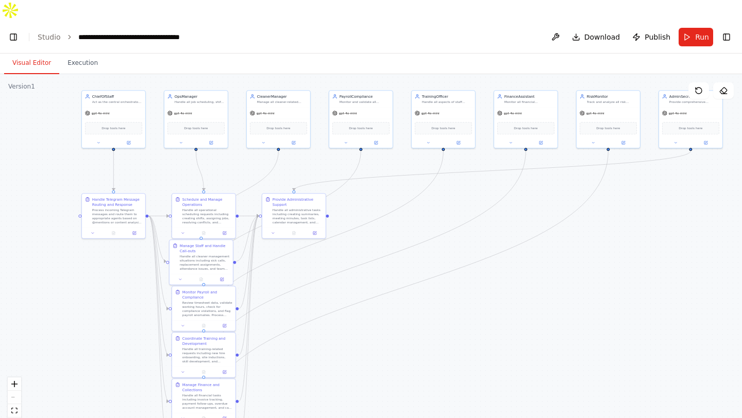
scroll to position [73656, 0]
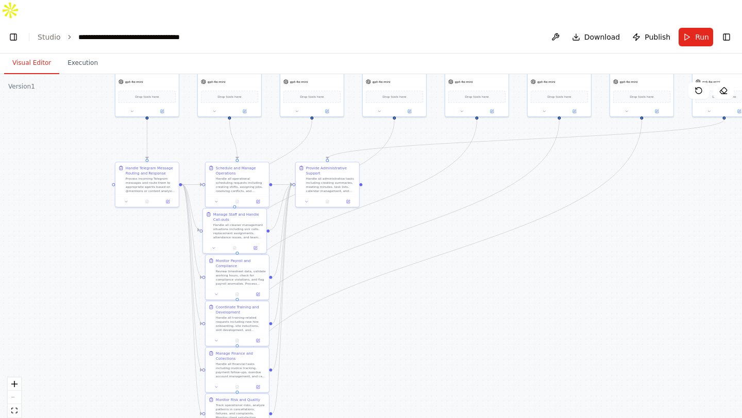
drag, startPoint x: 547, startPoint y: 301, endPoint x: 587, endPoint y: 268, distance: 52.1
click at [587, 268] on div ".deletable-edge-delete-btn { width: 20px; height: 20px; border: 0px solid #ffff…" at bounding box center [371, 256] width 742 height 365
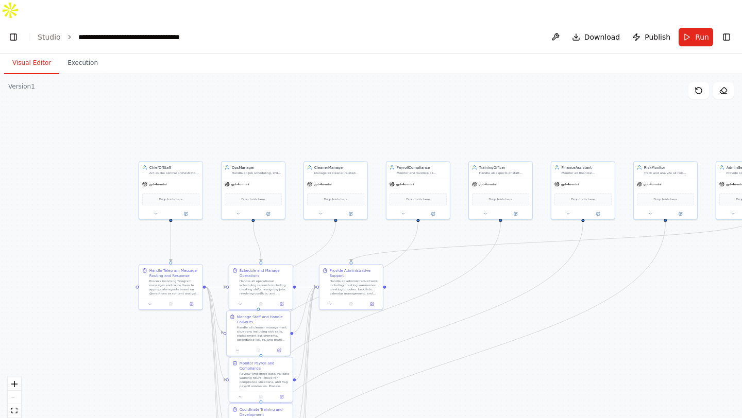
drag, startPoint x: 587, startPoint y: 268, endPoint x: 604, endPoint y: 372, distance: 104.9
click at [604, 372] on div ".deletable-edge-delete-btn { width: 20px; height: 20px; border: 0px solid #ffff…" at bounding box center [371, 256] width 742 height 365
click at [233, 95] on div ".deletable-edge-delete-btn { width: 20px; height: 20px; border: 0px solid #ffff…" at bounding box center [371, 256] width 742 height 365
click at [727, 30] on button "Toggle Right Sidebar" at bounding box center [726, 37] width 14 height 14
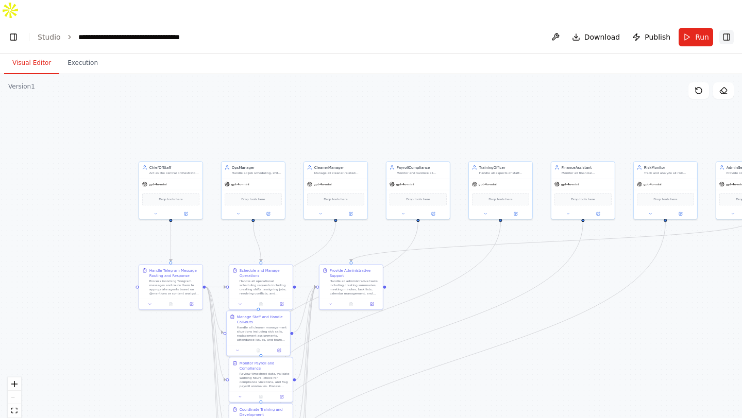
click at [726, 30] on button "Toggle Right Sidebar" at bounding box center [726, 37] width 14 height 14
click at [692, 28] on button "Run" at bounding box center [696, 37] width 35 height 19
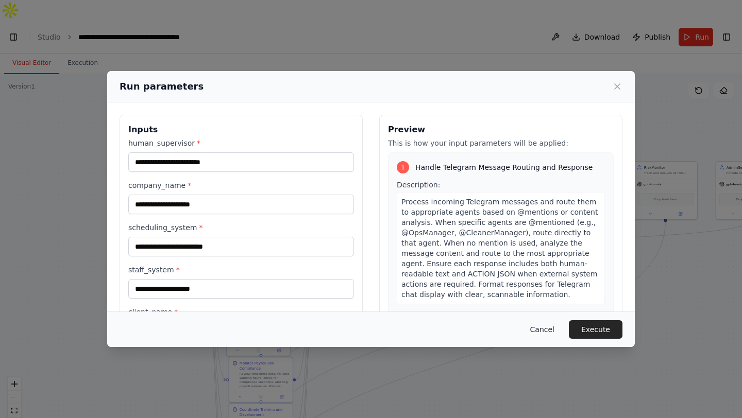
click at [530, 324] on button "Cancel" at bounding box center [542, 330] width 41 height 19
